Goal: Task Accomplishment & Management: Manage account settings

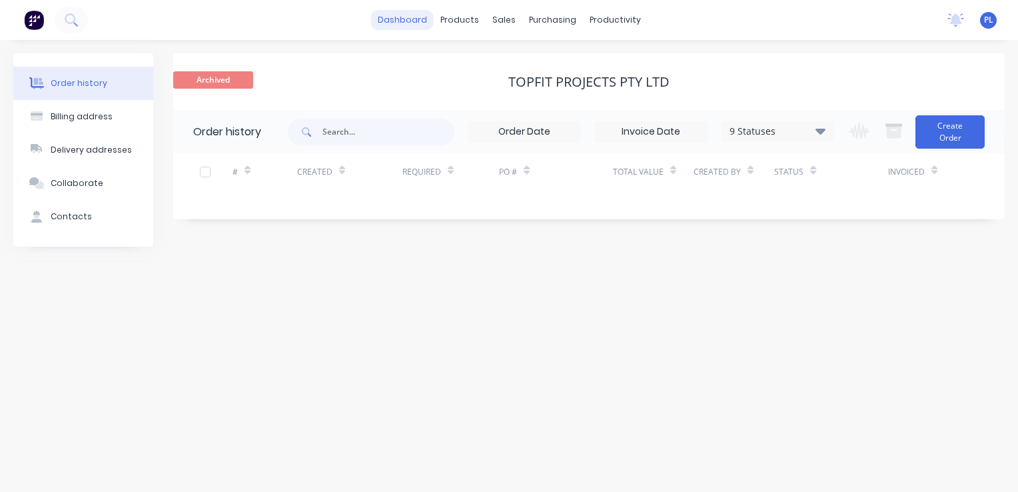
click at [413, 18] on link "dashboard" at bounding box center [402, 20] width 63 height 20
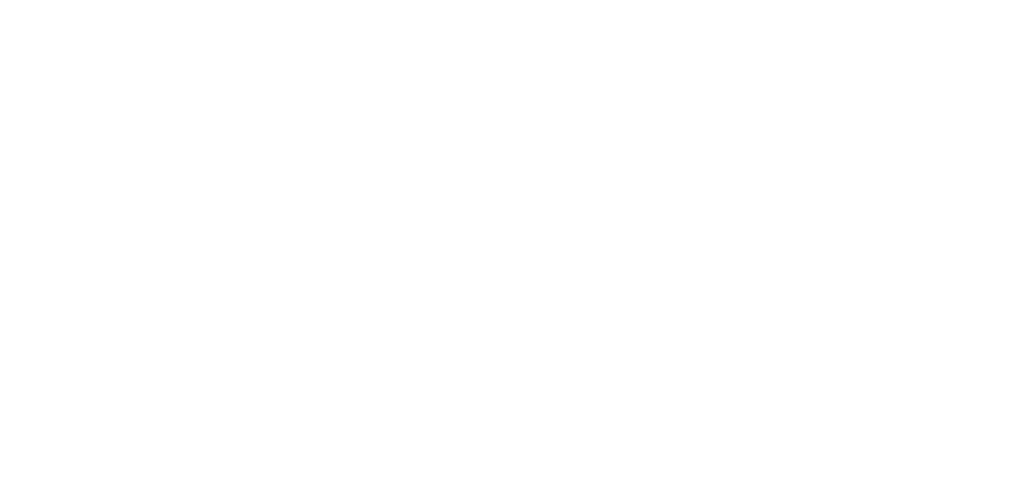
click at [355, 0] on html at bounding box center [509, 0] width 1018 height 0
drag, startPoint x: 306, startPoint y: 87, endPoint x: 309, endPoint y: 68, distance: 19.6
click at [306, 0] on html at bounding box center [509, 0] width 1018 height 0
click at [279, 0] on html at bounding box center [509, 0] width 1018 height 0
click at [325, 0] on html at bounding box center [509, 0] width 1018 height 0
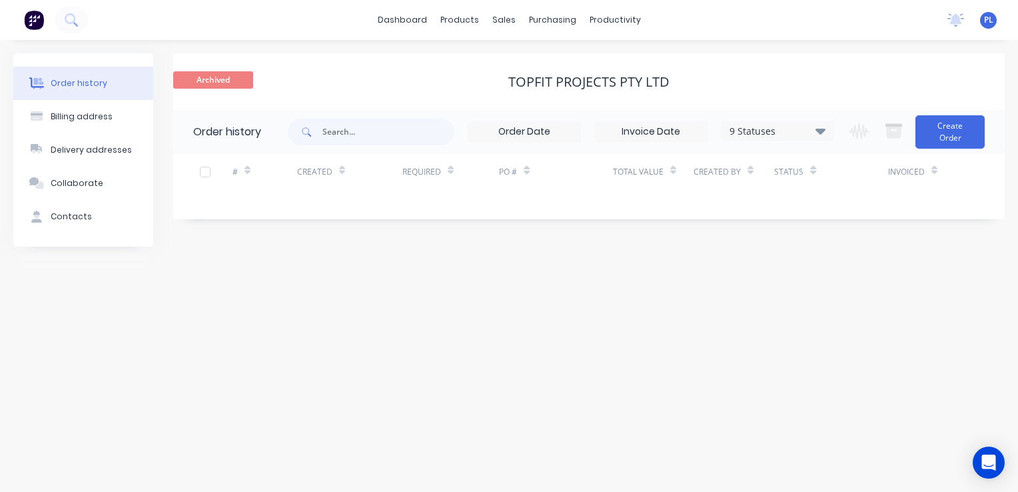
click at [535, 307] on div "Order history Billing address Delivery addresses Collaborate Contacts Archived …" at bounding box center [509, 266] width 1018 height 452
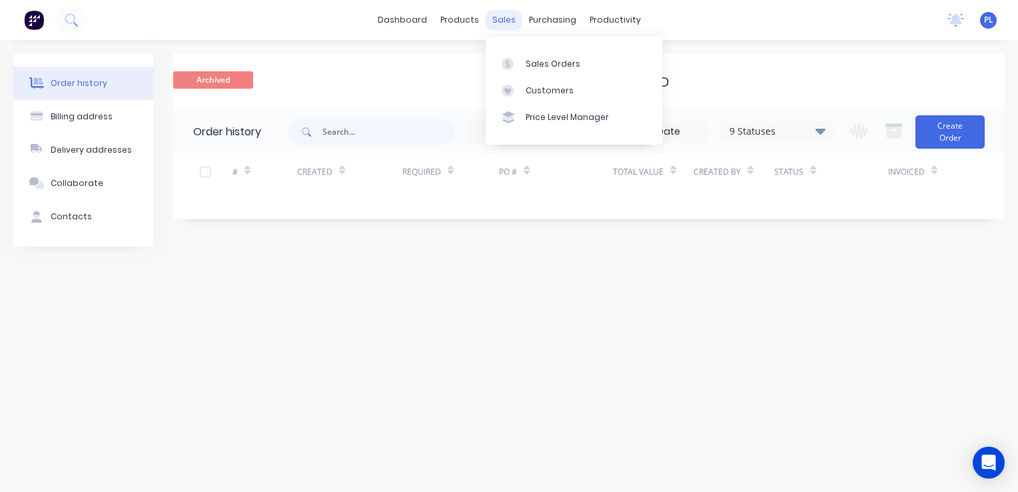
click at [499, 18] on div "sales" at bounding box center [504, 20] width 37 height 20
click at [543, 66] on div "Sales Orders" at bounding box center [553, 64] width 55 height 12
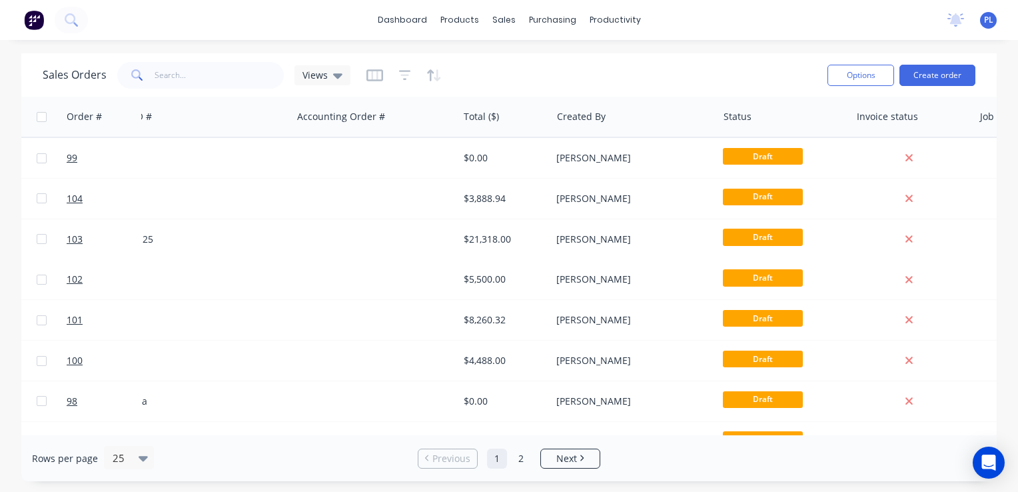
scroll to position [0, 347]
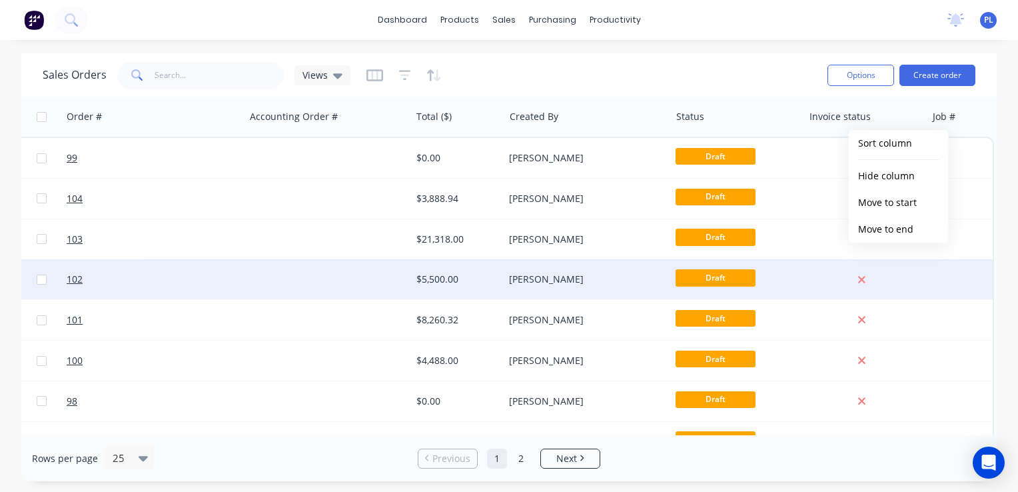
click at [920, 292] on div "102 Test Customer 16 Aug 2025 aa $5,500.00 Grant Proudfoot Draft" at bounding box center [338, 279] width 1310 height 41
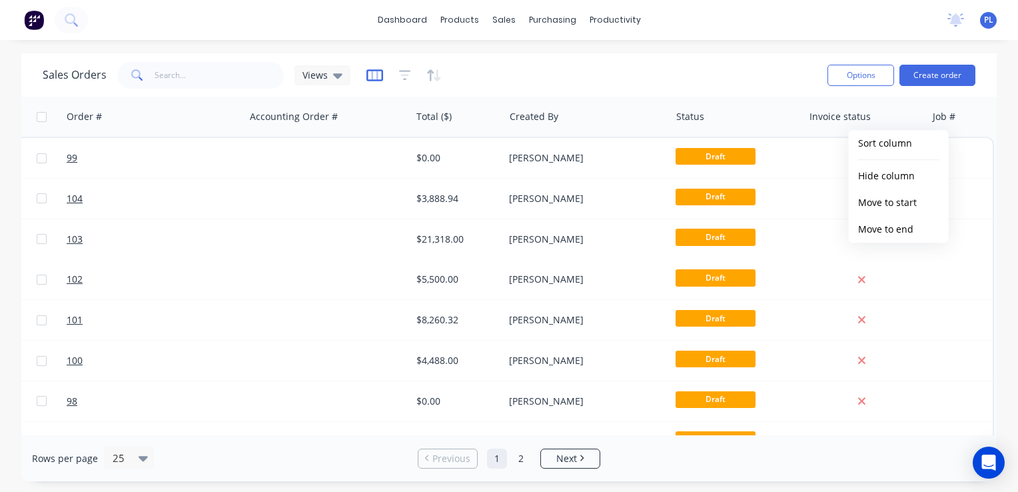
click at [376, 75] on icon "button" at bounding box center [374, 75] width 7 height 9
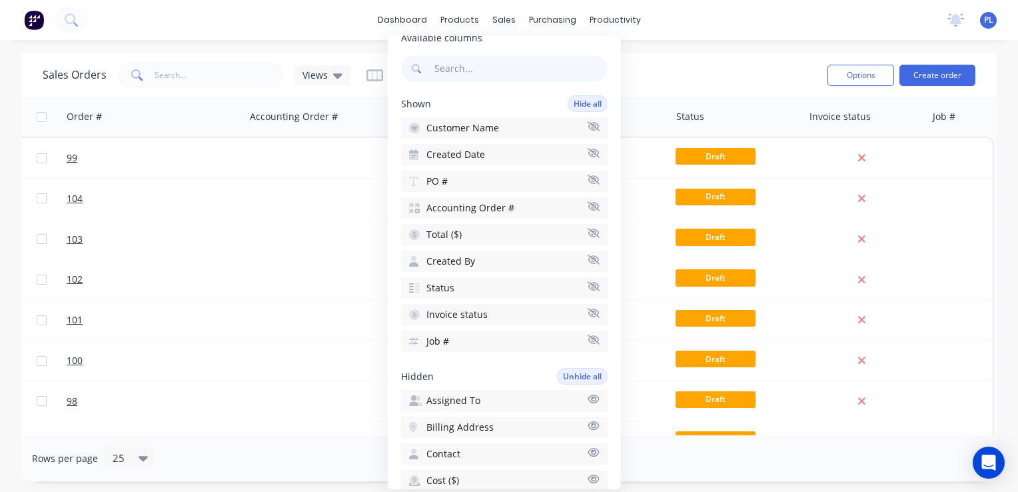
scroll to position [0, 0]
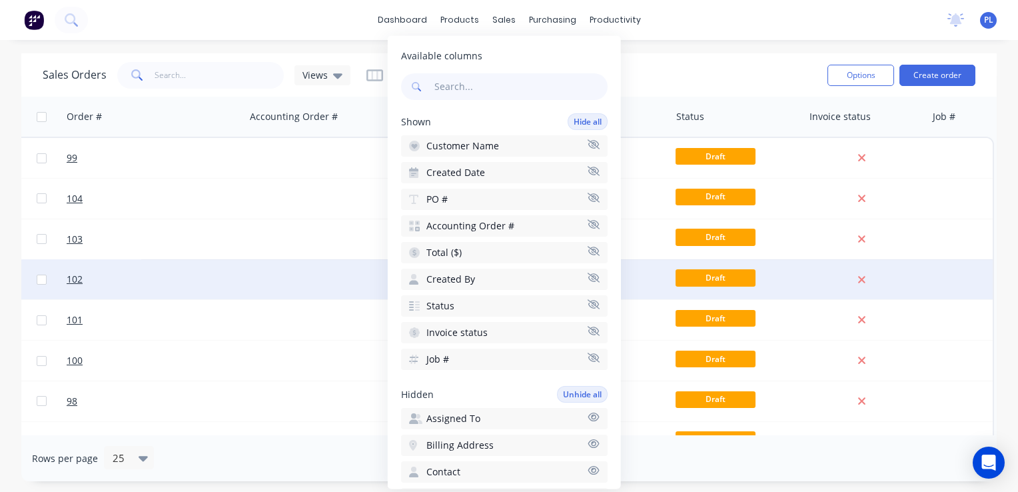
click at [323, 299] on div at bounding box center [328, 279] width 166 height 40
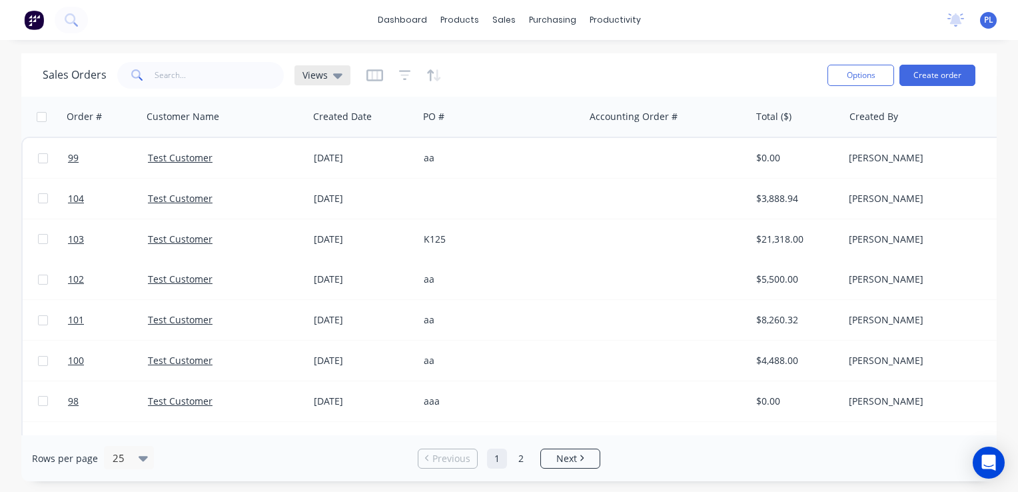
click at [335, 76] on icon at bounding box center [337, 75] width 9 height 5
click at [261, 79] on input "text" at bounding box center [220, 75] width 130 height 27
click at [373, 74] on icon "button" at bounding box center [375, 75] width 17 height 13
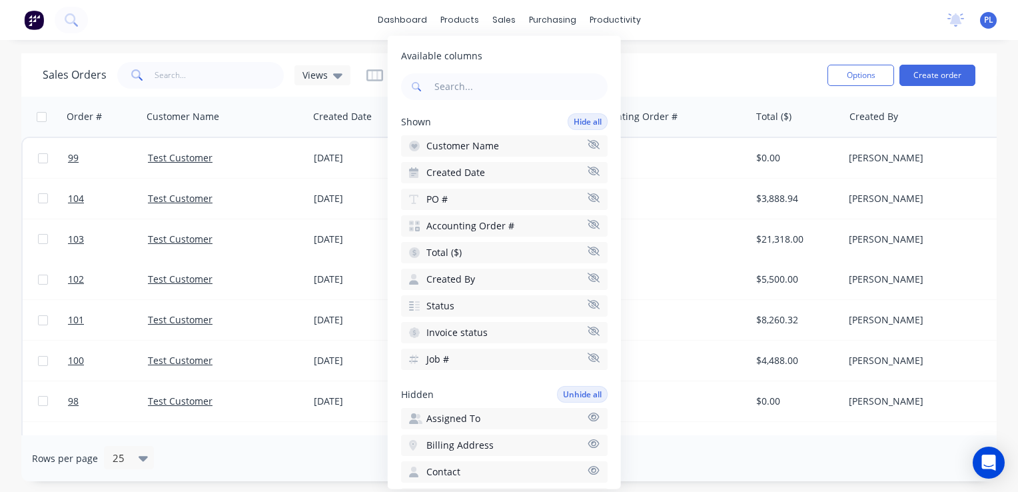
click at [588, 355] on icon "button" at bounding box center [594, 358] width 12 height 10
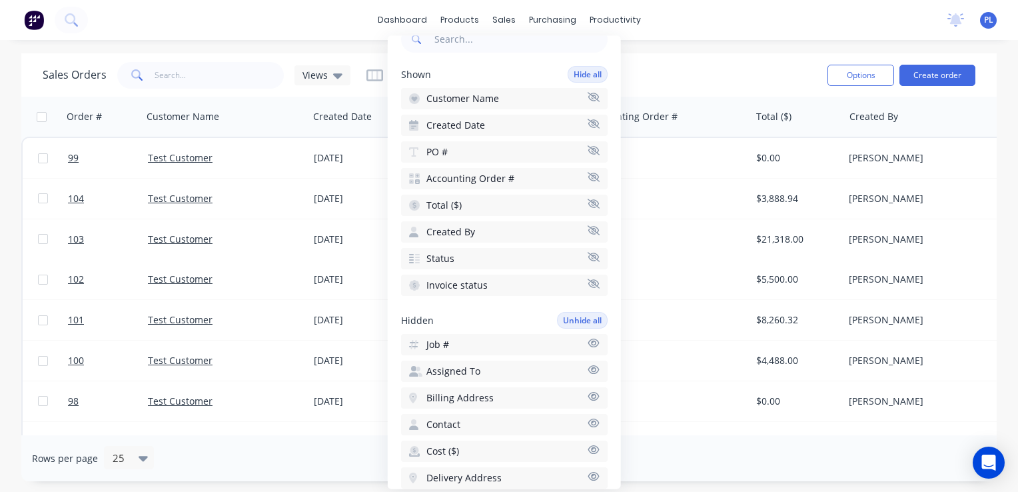
scroll to position [67, 0]
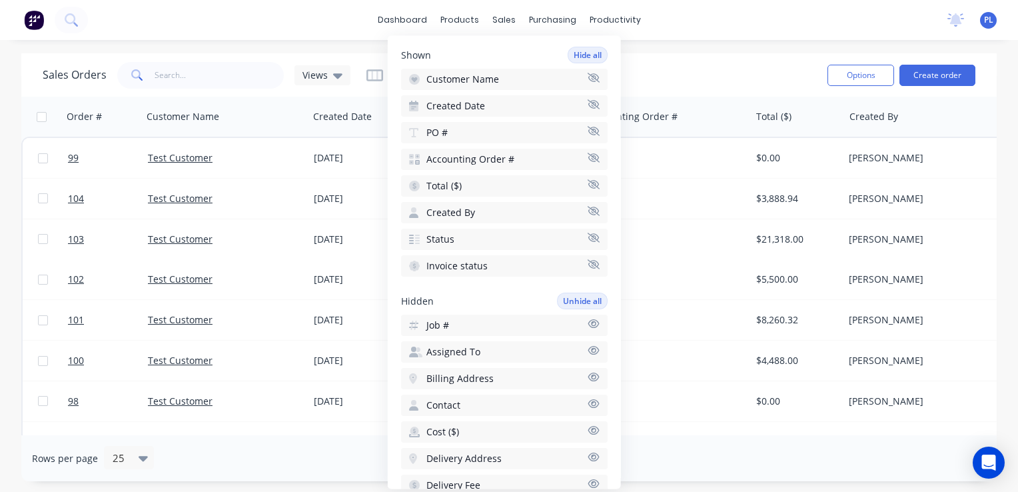
click at [588, 320] on icon "button" at bounding box center [594, 324] width 12 height 10
click at [281, 30] on div "dashboard products sales purchasing productivity dashboard products Product Cat…" at bounding box center [509, 20] width 1018 height 40
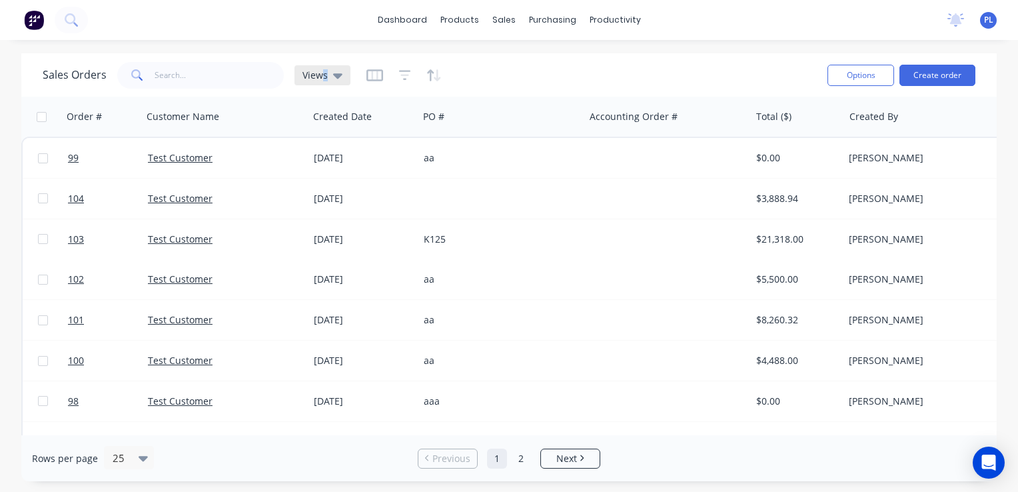
click at [324, 75] on span "Views" at bounding box center [315, 75] width 25 height 14
drag, startPoint x: 324, startPoint y: 75, endPoint x: 291, endPoint y: 28, distance: 57.9
click at [285, 23] on div "dashboard products sales purchasing productivity dashboard products Product Cat…" at bounding box center [509, 20] width 1018 height 40
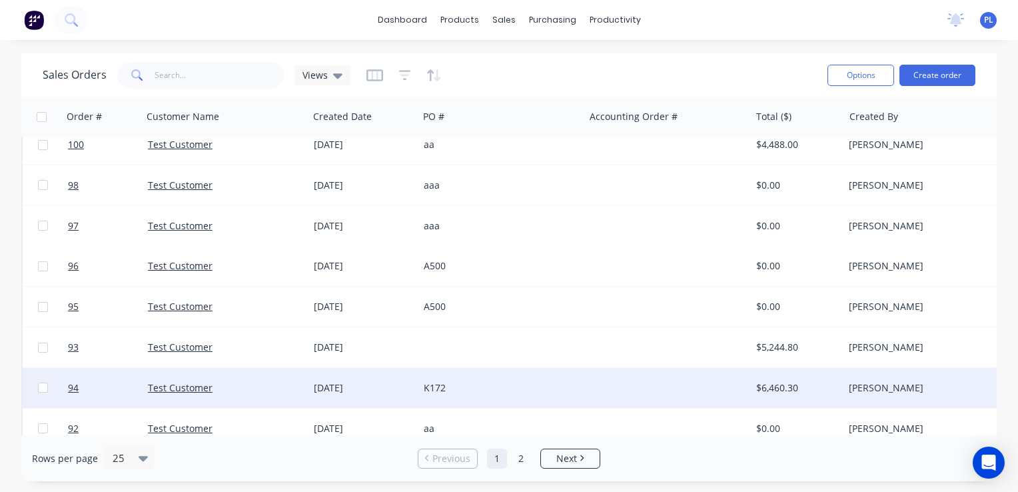
scroll to position [0, 0]
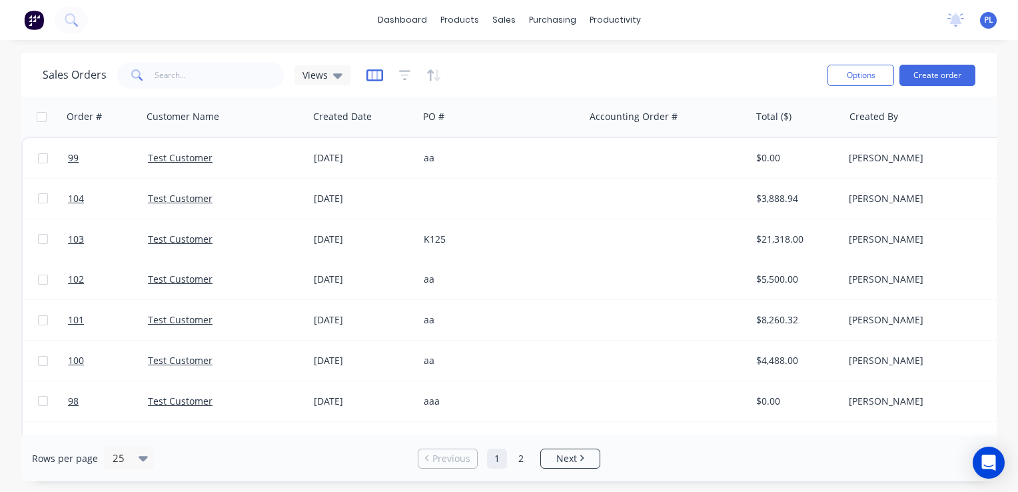
click at [368, 76] on icon "button" at bounding box center [375, 75] width 17 height 13
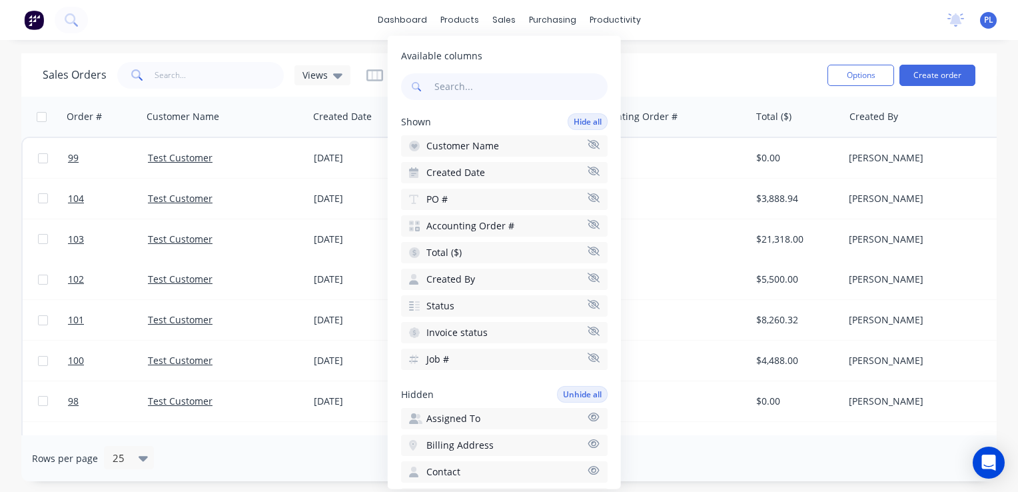
click at [279, 16] on div "dashboard products sales purchasing productivity dashboard products Product Cat…" at bounding box center [509, 20] width 1018 height 40
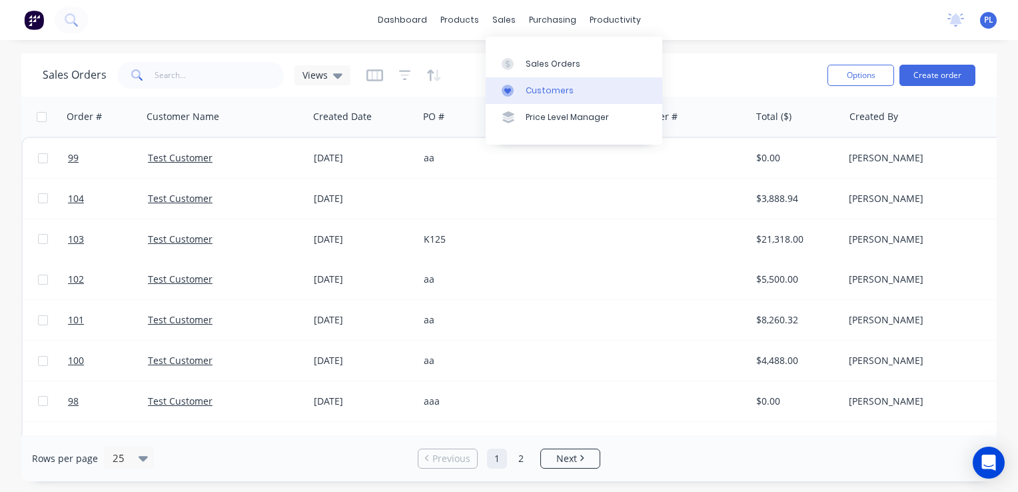
click at [547, 94] on div "Customers" at bounding box center [550, 91] width 48 height 12
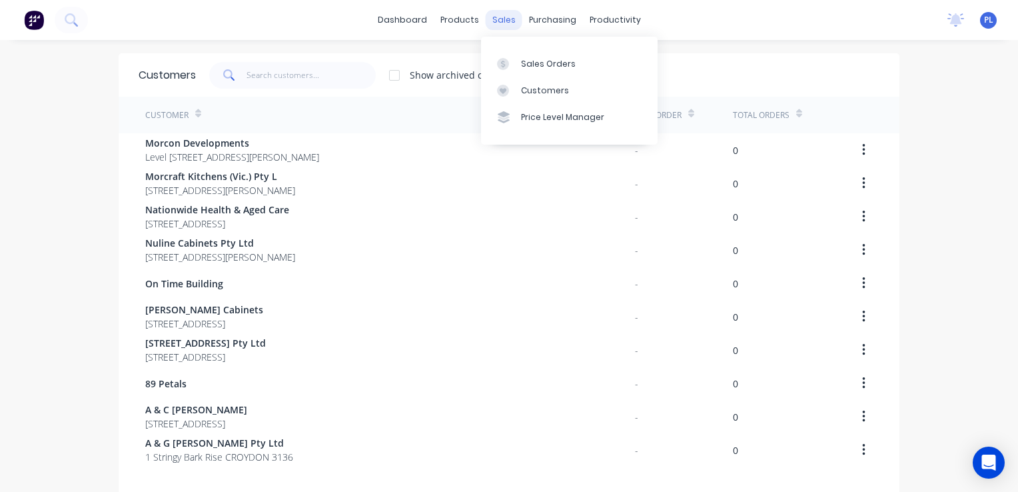
click at [503, 17] on div "sales" at bounding box center [504, 20] width 37 height 20
click at [528, 64] on div "Sales Orders" at bounding box center [548, 64] width 55 height 12
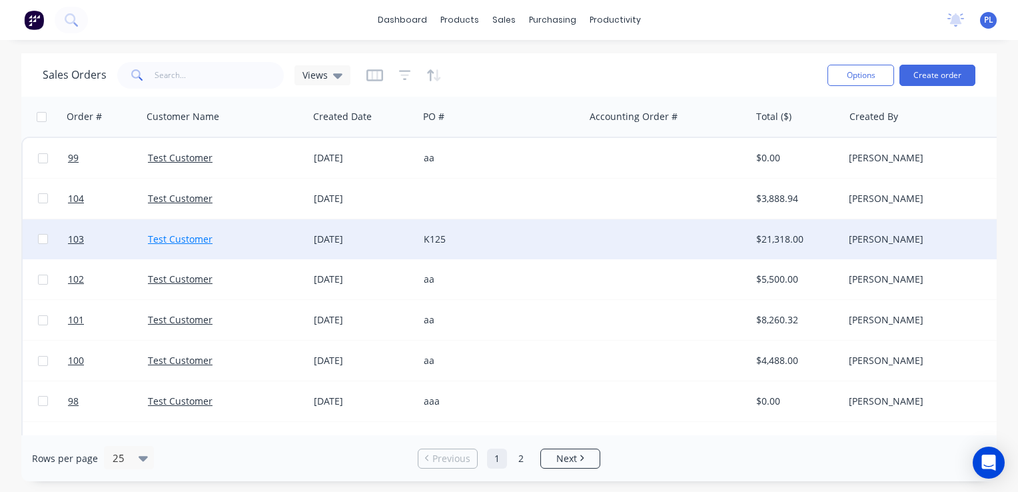
click at [171, 238] on link "Test Customer" at bounding box center [180, 239] width 65 height 13
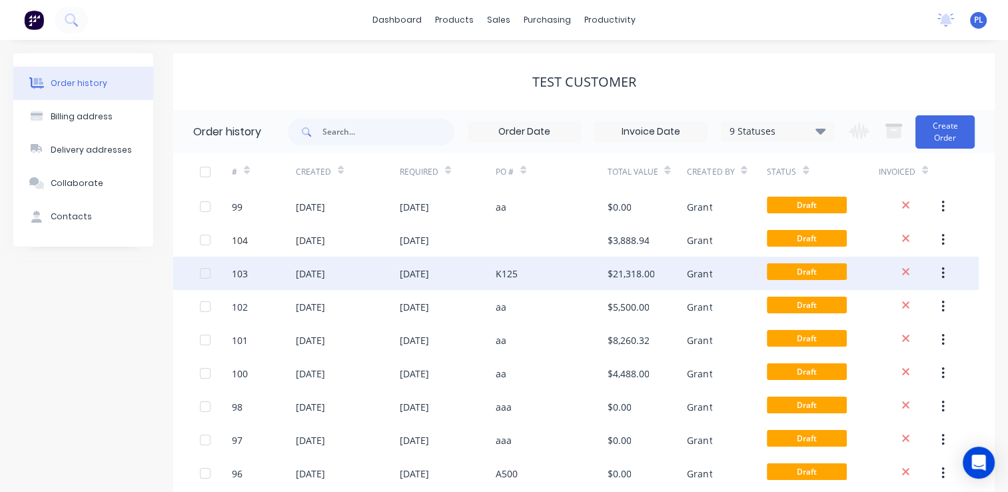
click at [243, 273] on div "103" at bounding box center [240, 274] width 16 height 14
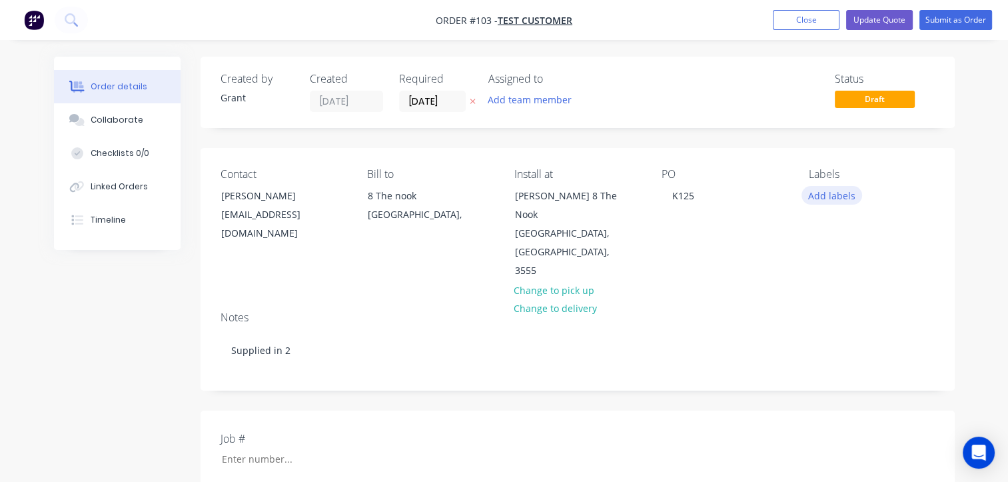
click at [819, 199] on button "Add labels" at bounding box center [832, 195] width 61 height 18
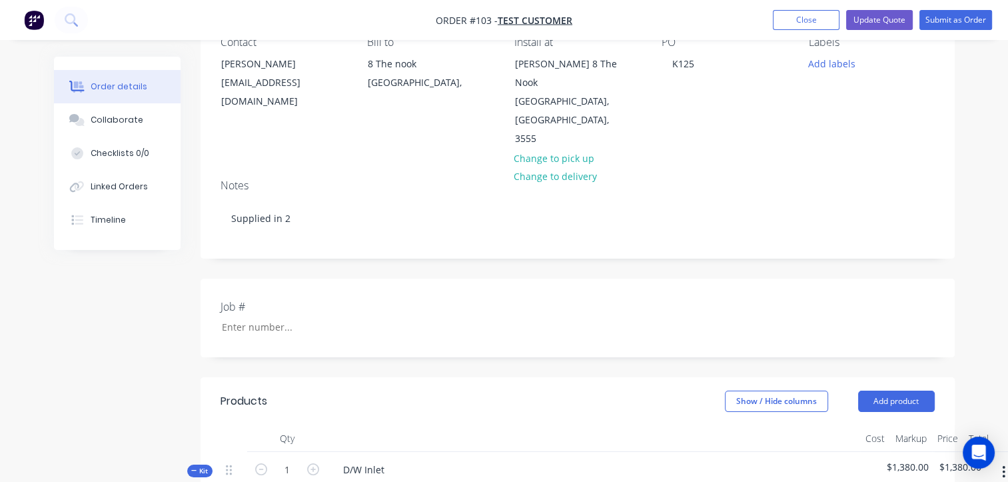
scroll to position [133, 0]
click at [872, 289] on div "Job #" at bounding box center [578, 316] width 755 height 79
click at [251, 316] on input "Job #" at bounding box center [299, 326] width 176 height 20
click at [479, 289] on div "Job #" at bounding box center [578, 316] width 755 height 79
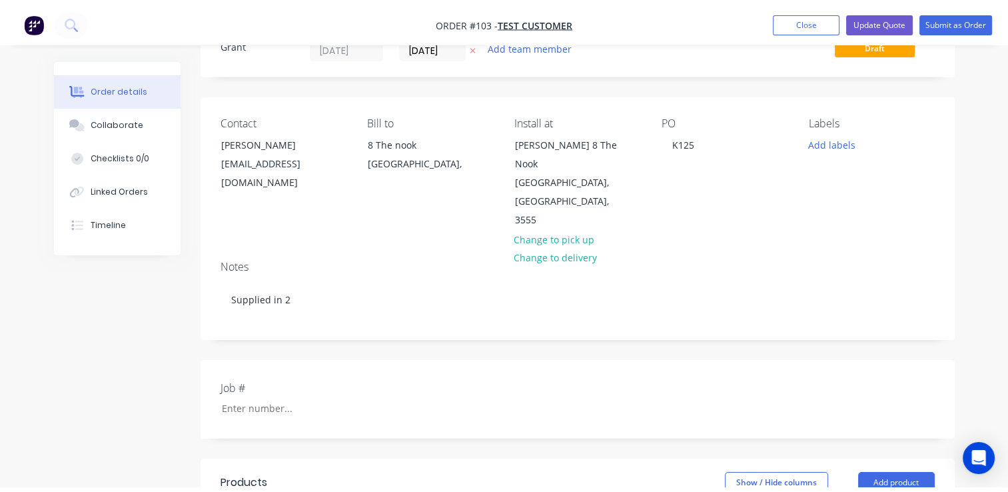
scroll to position [0, 0]
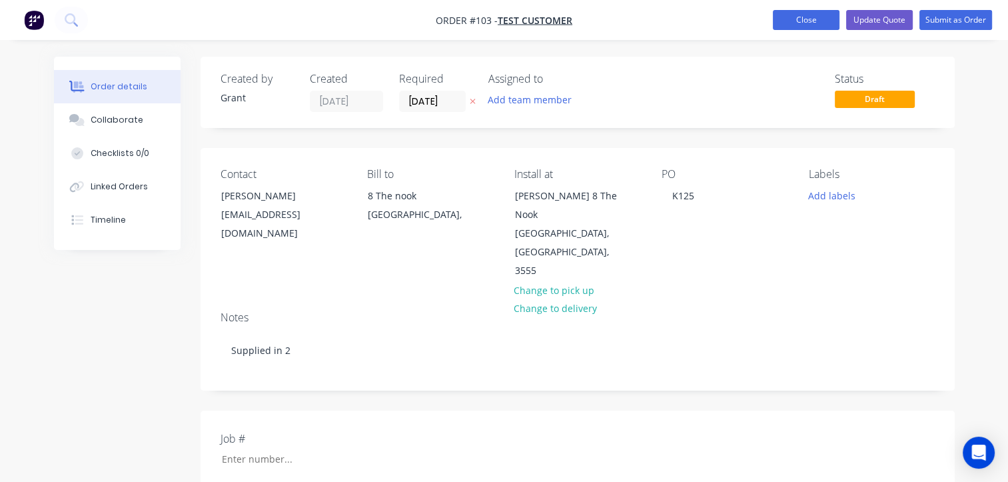
click at [805, 19] on button "Close" at bounding box center [806, 20] width 67 height 20
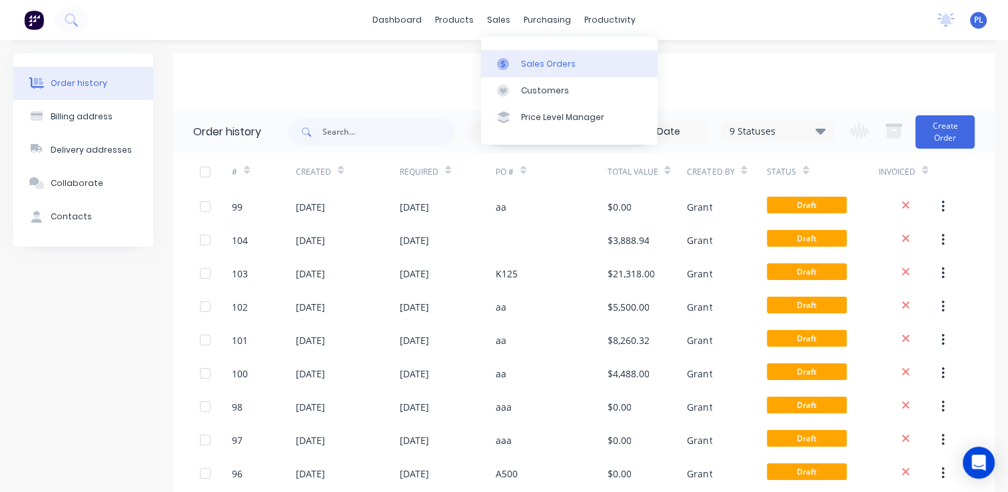
click at [550, 58] on div "Sales Orders" at bounding box center [548, 64] width 55 height 12
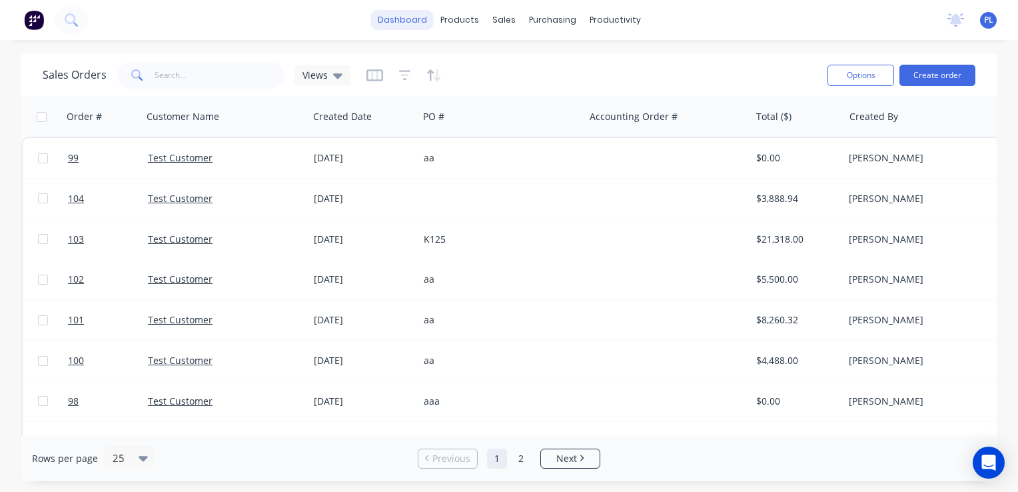
click at [405, 16] on link "dashboard" at bounding box center [402, 20] width 63 height 20
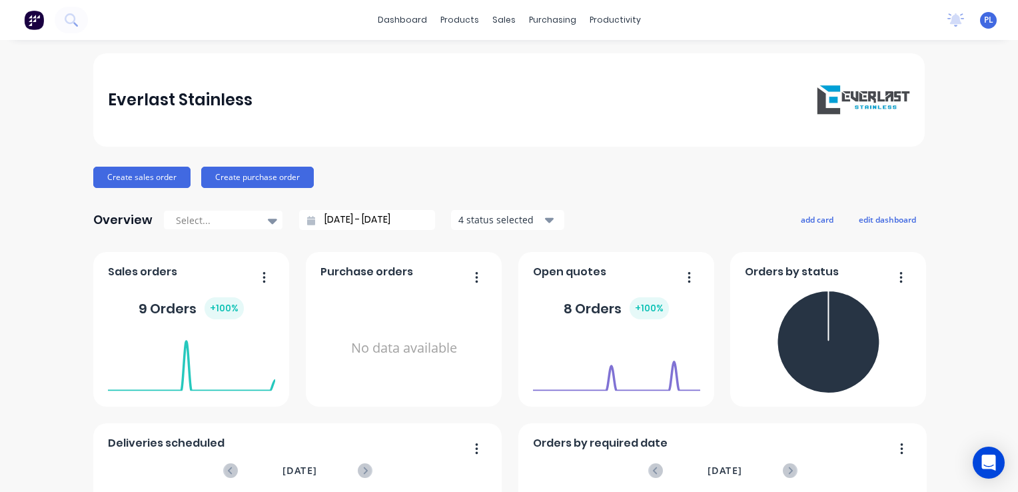
click at [235, 25] on div "dashboard products sales purchasing productivity dashboard products Product Cat…" at bounding box center [509, 20] width 1018 height 40
click at [683, 113] on div "Everlast Stainless" at bounding box center [509, 99] width 803 height 29
click at [67, 148] on div "Everlast Stainless Create sales order Create purchase order Overview Select... …" at bounding box center [509, 401] width 1018 height 696
click at [19, 71] on div "Everlast Stainless Create sales order Create purchase order Overview Select... …" at bounding box center [509, 401] width 1018 height 696
